Goal: Information Seeking & Learning: Learn about a topic

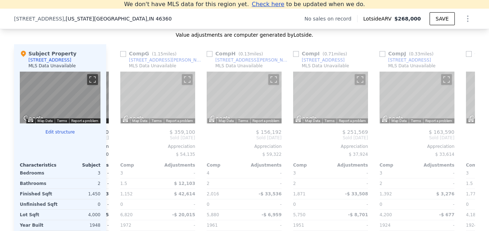
scroll to position [687, 0]
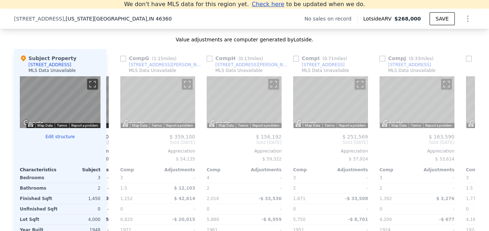
click at [483, 4] on div "We don't have MLS data for this region yet. Check here to be updated when we do." at bounding box center [244, 4] width 489 height 9
click at [388, 49] on div "Value adjustments are computer generated by Lotside . Subject Property [STREET_…" at bounding box center [244, 159] width 461 height 247
click at [110, 147] on icon at bounding box center [115, 142] width 14 height 14
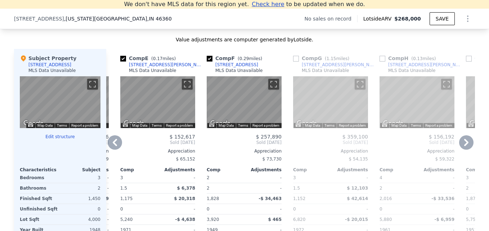
click at [110, 147] on icon at bounding box center [115, 142] width 14 height 14
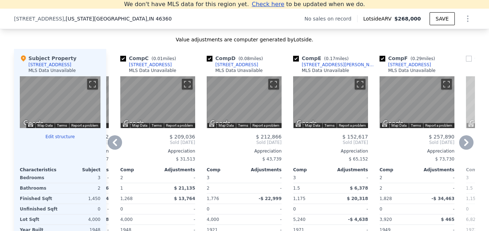
click at [111, 144] on icon at bounding box center [115, 142] width 14 height 14
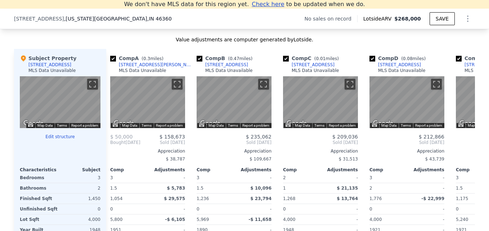
scroll to position [0, 0]
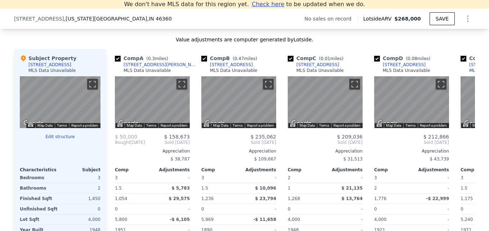
click at [112, 142] on div "Comp A ( 0.3 miles) [STREET_ADDRESS][PERSON_NAME] MLS Data Unavailable ← Move l…" at bounding box center [152, 159] width 81 height 221
click at [182, 83] on div "Comp A ( 0.3 miles) [STREET_ADDRESS][PERSON_NAME] MLS Data Unavailable ← Move l…" at bounding box center [290, 159] width 369 height 221
click at [117, 68] on link "[STREET_ADDRESS][PERSON_NAME]" at bounding box center [157, 65] width 84 height 6
click at [115, 62] on input "checkbox" at bounding box center [118, 59] width 6 height 6
checkbox input "false"
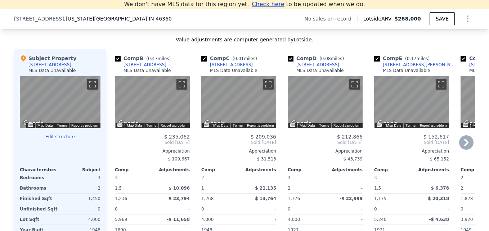
click at [115, 62] on input "checkbox" at bounding box center [118, 59] width 6 height 6
checkbox input "false"
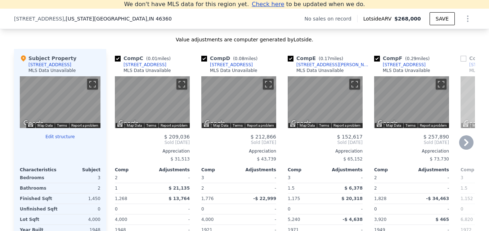
click at [288, 62] on input "checkbox" at bounding box center [291, 59] width 6 height 6
checkbox input "false"
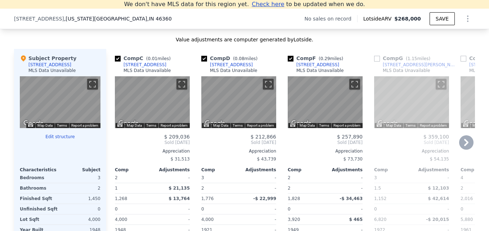
click at [332, 73] on div "MLS Data Unavailable" at bounding box center [320, 71] width 48 height 6
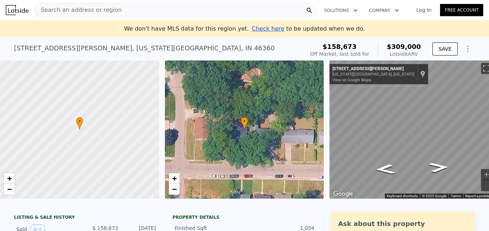
scroll to position [0, 14]
